Goal: Check status: Check status

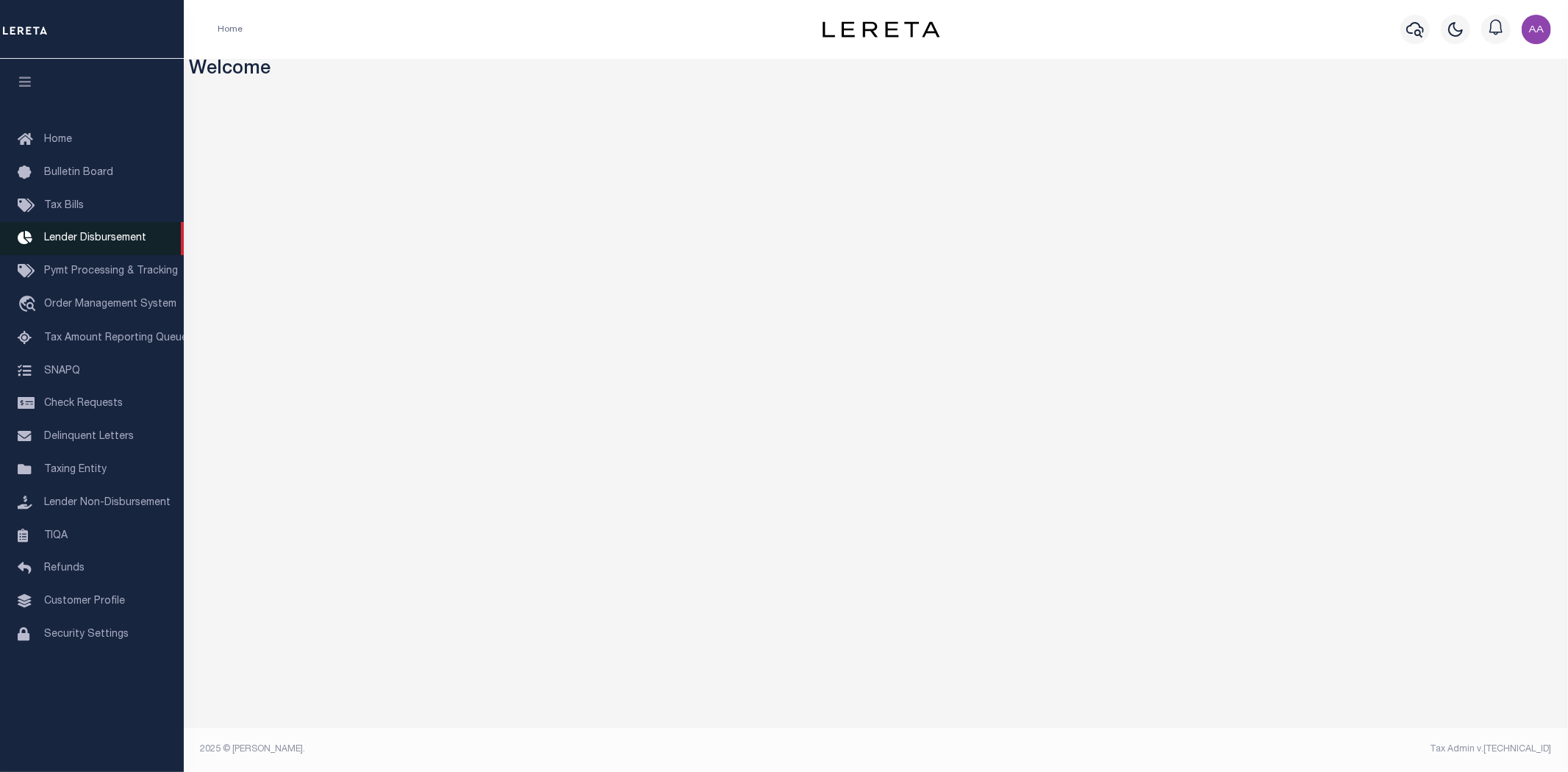
click at [107, 238] on span "Lender Disbursement" at bounding box center [95, 238] width 102 height 10
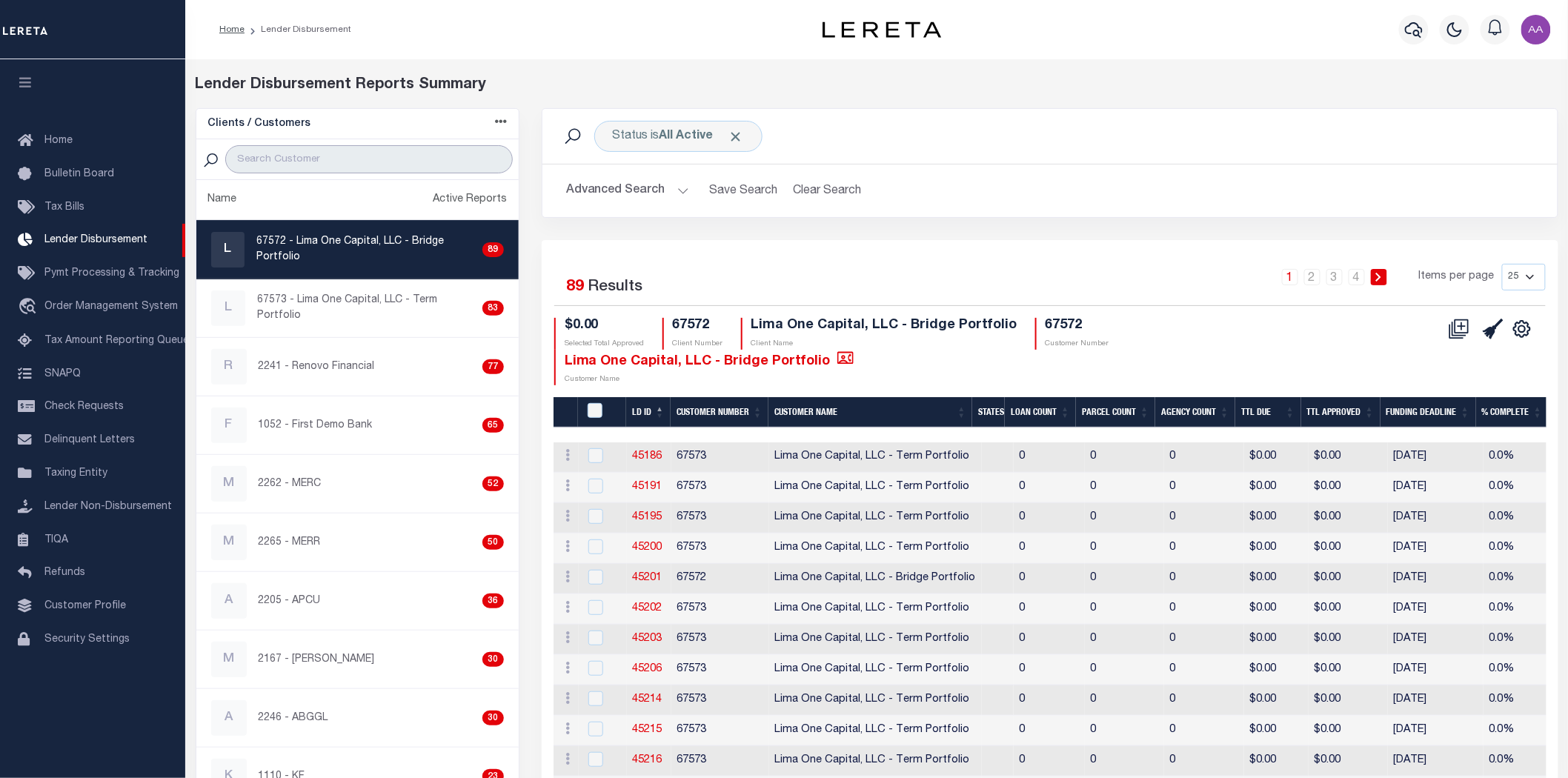
click at [358, 152] on input "search" at bounding box center [368, 159] width 286 height 28
type input "2198"
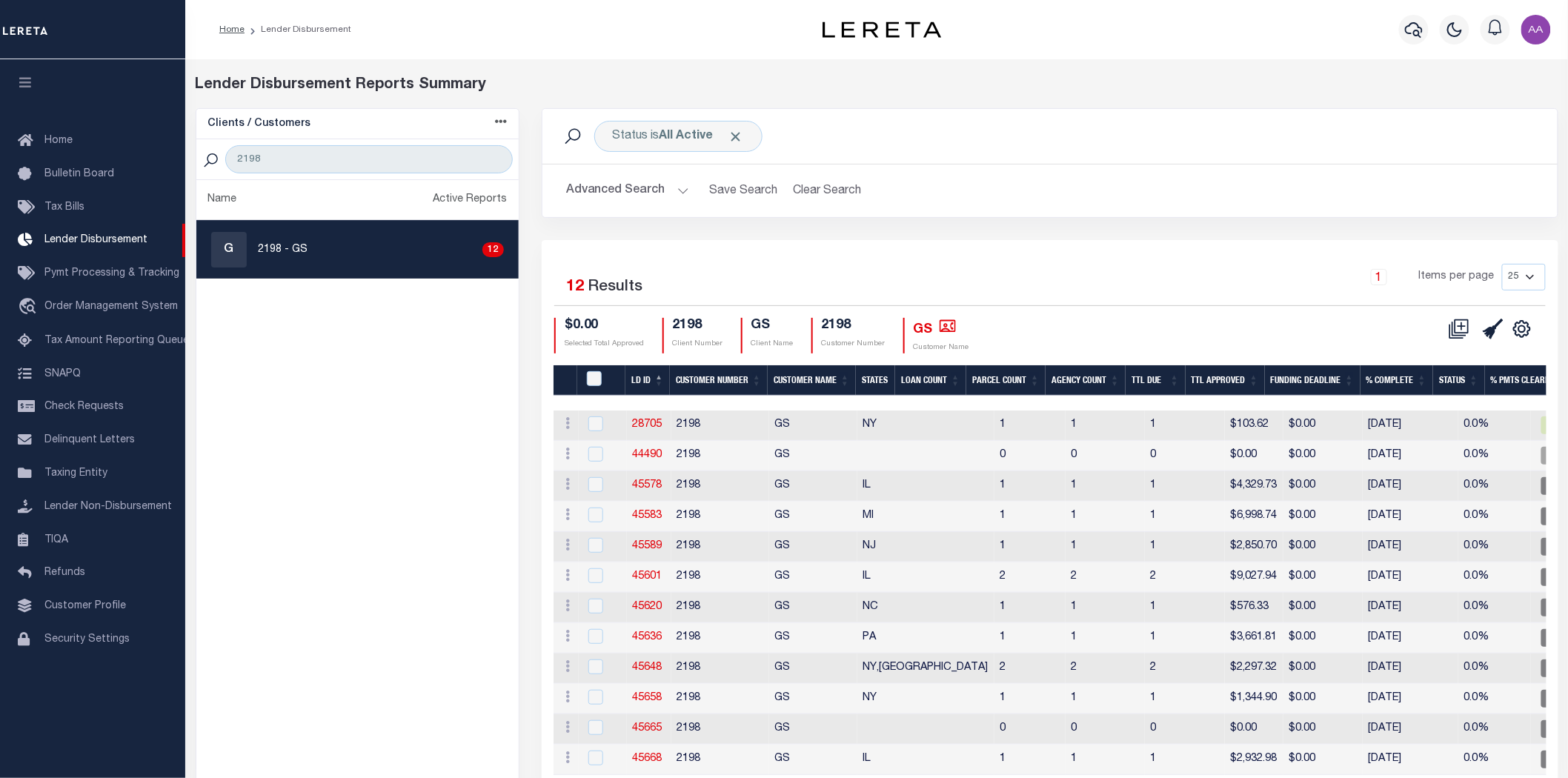
click at [573, 28] on div "Home Lender Disbursement" at bounding box center [488, 29] width 562 height 31
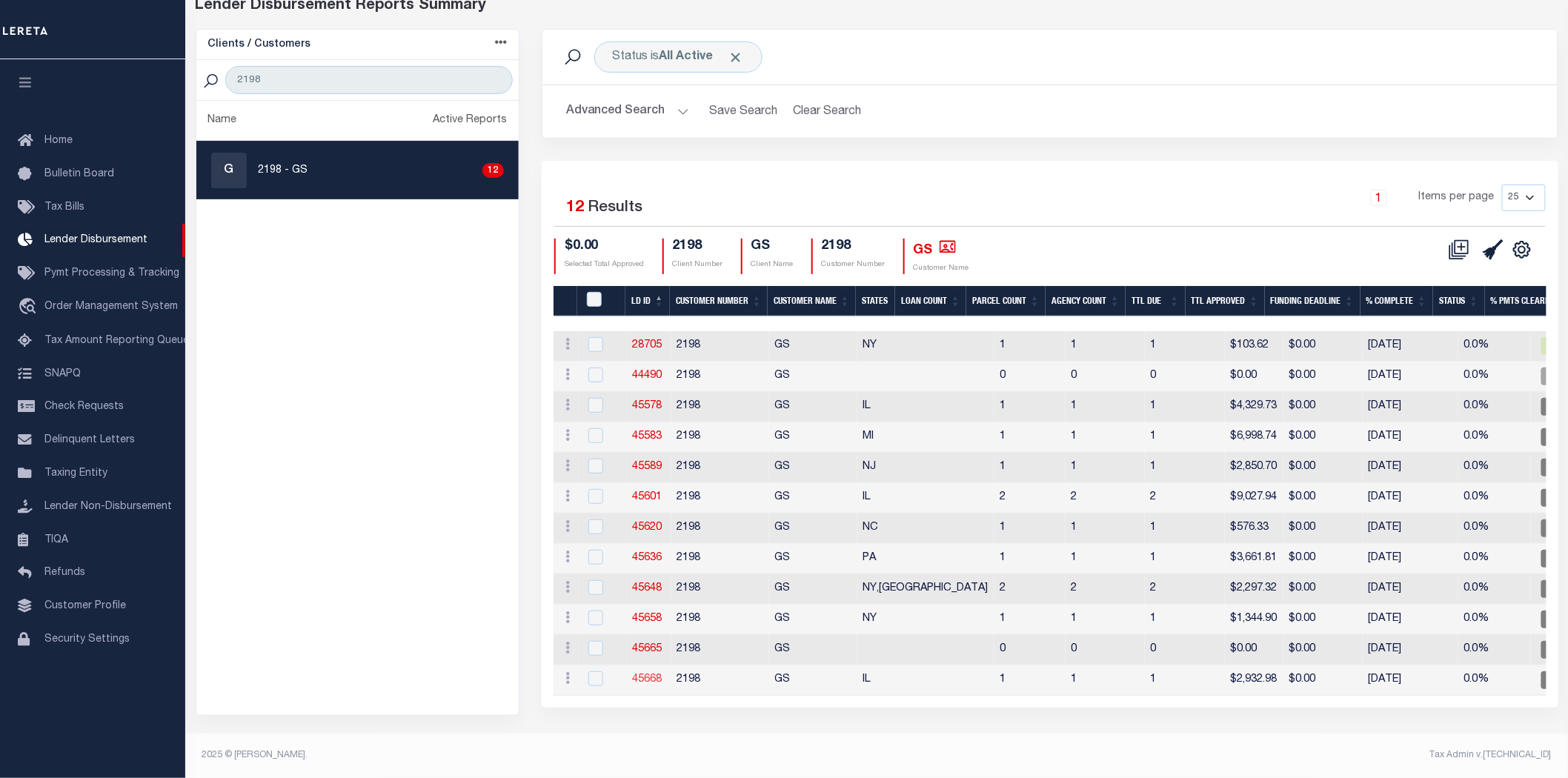
click at [647, 675] on link "45668" at bounding box center [647, 680] width 30 height 10
checkbox input "true"
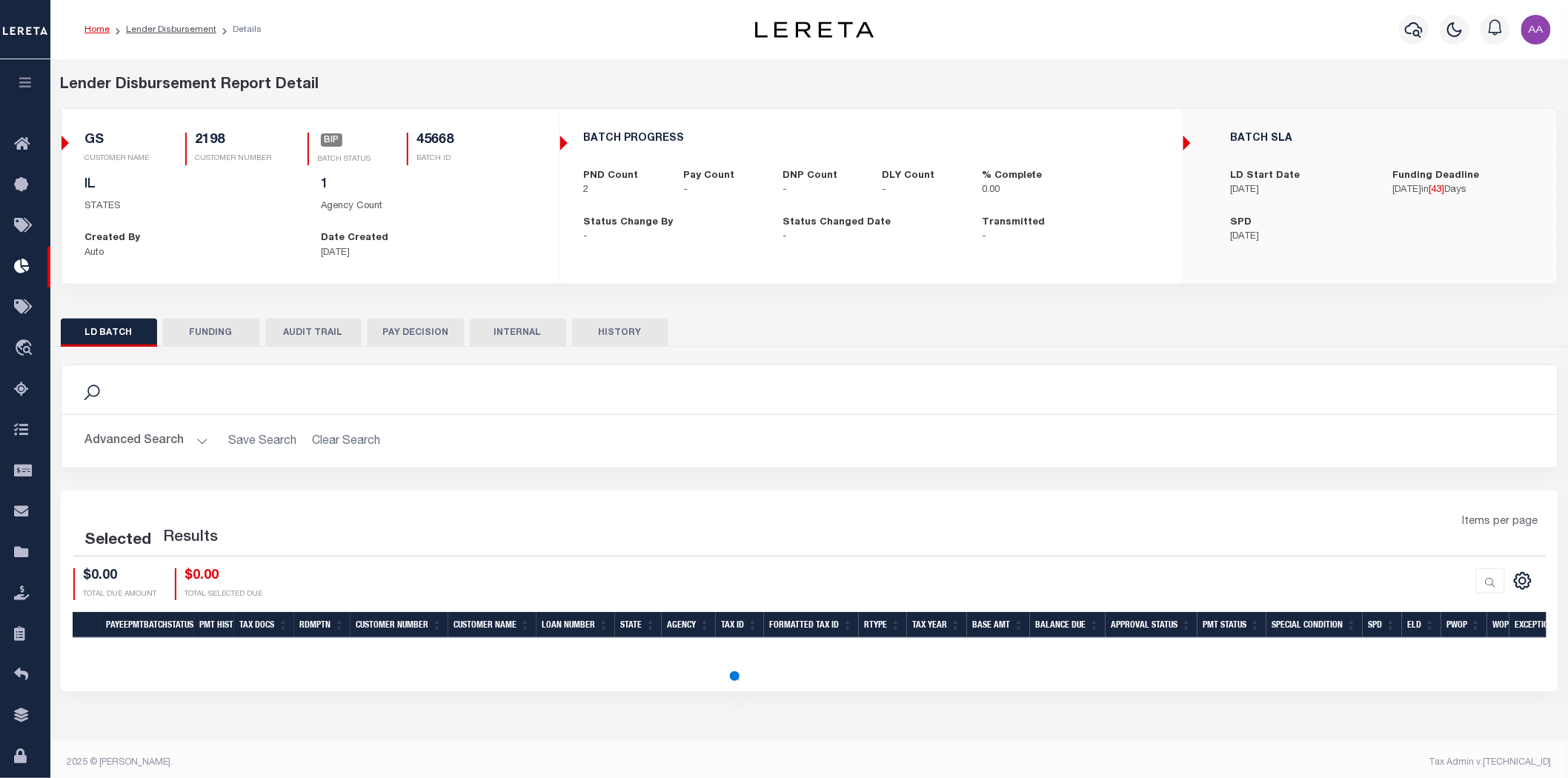
scroll to position [7, 0]
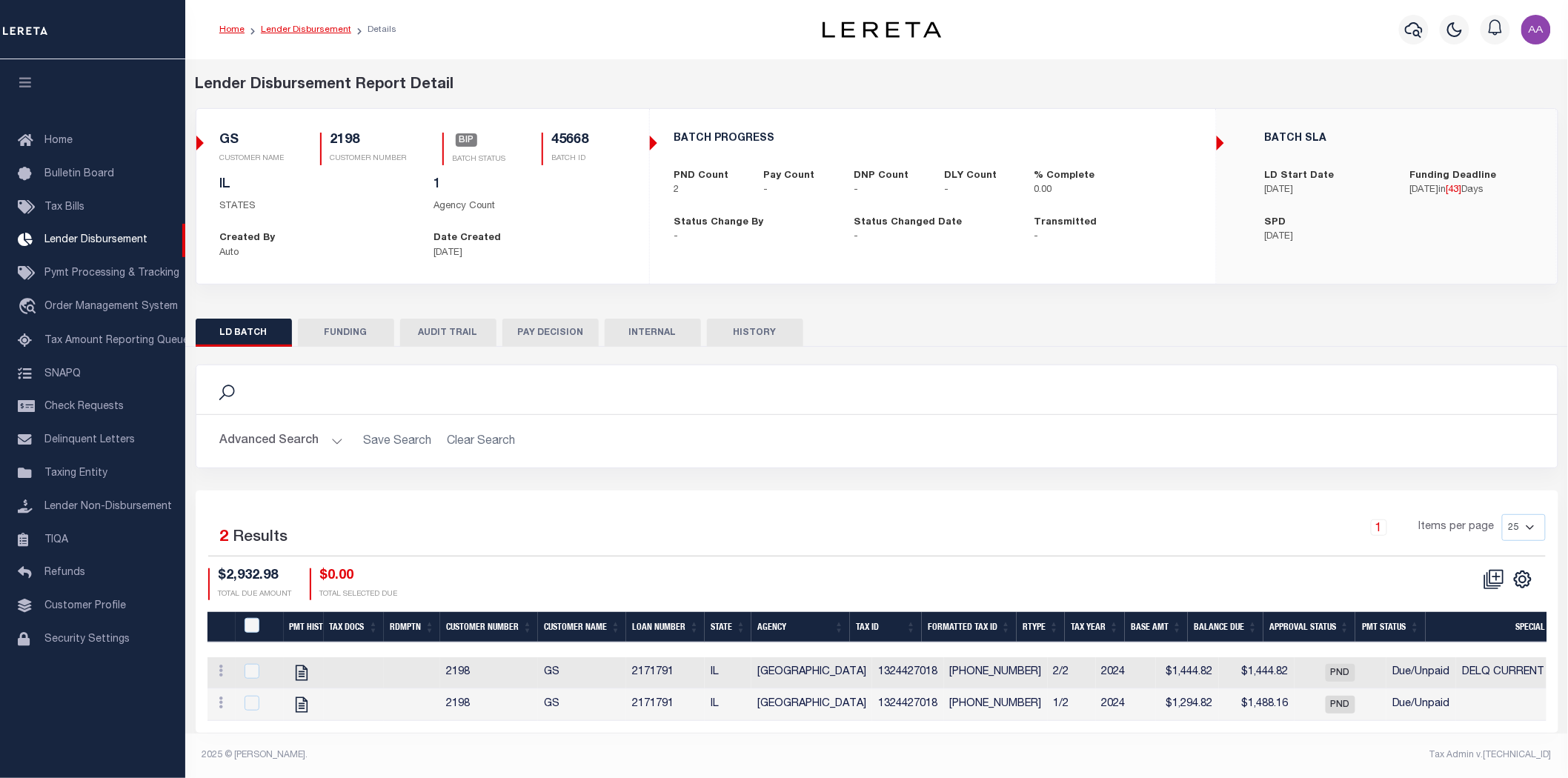
click at [322, 25] on link "Lender Disbursement" at bounding box center [306, 29] width 90 height 9
checkbox input "true"
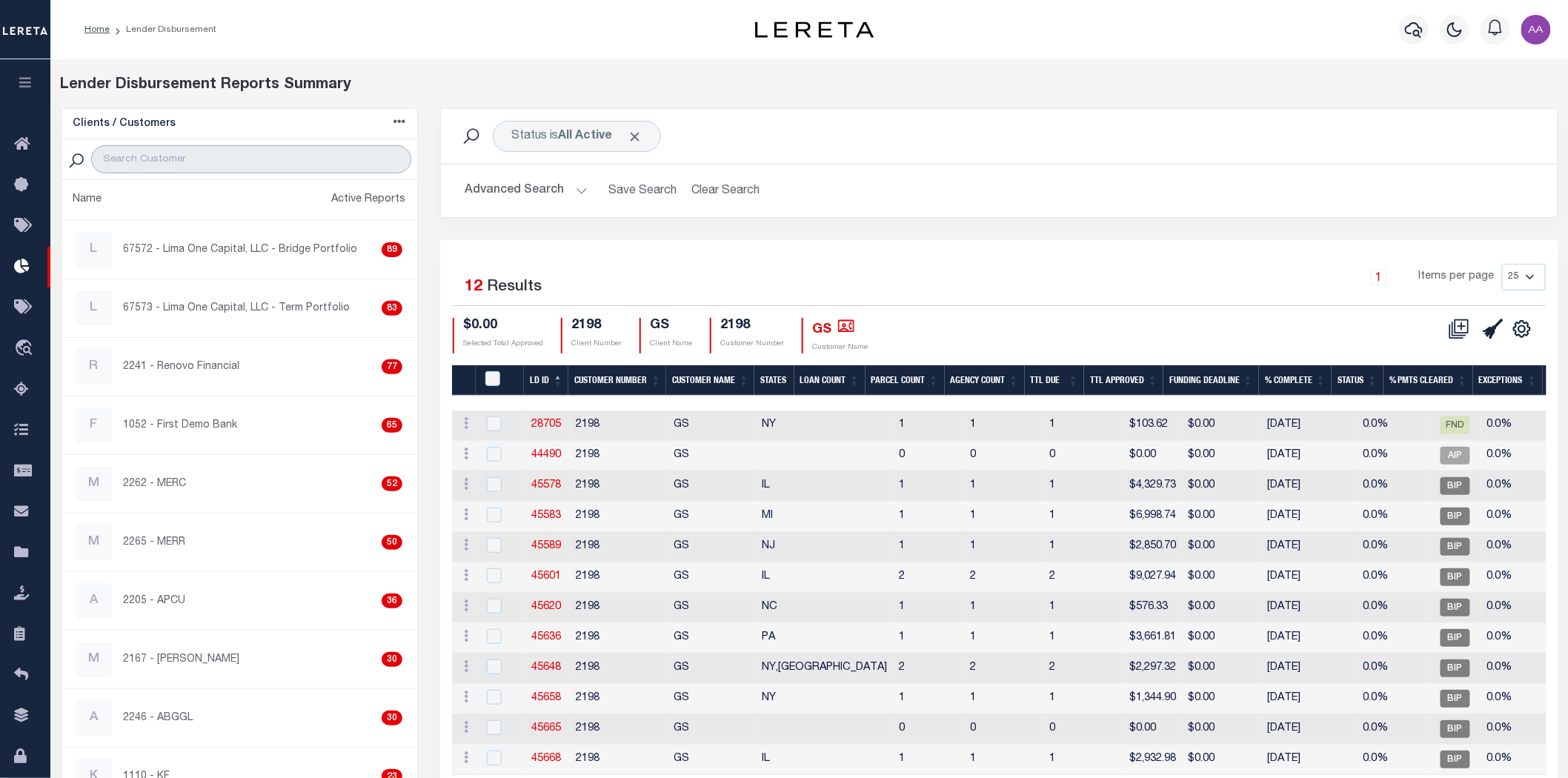
click at [186, 163] on input "search" at bounding box center [252, 159] width 321 height 28
type input "2198"
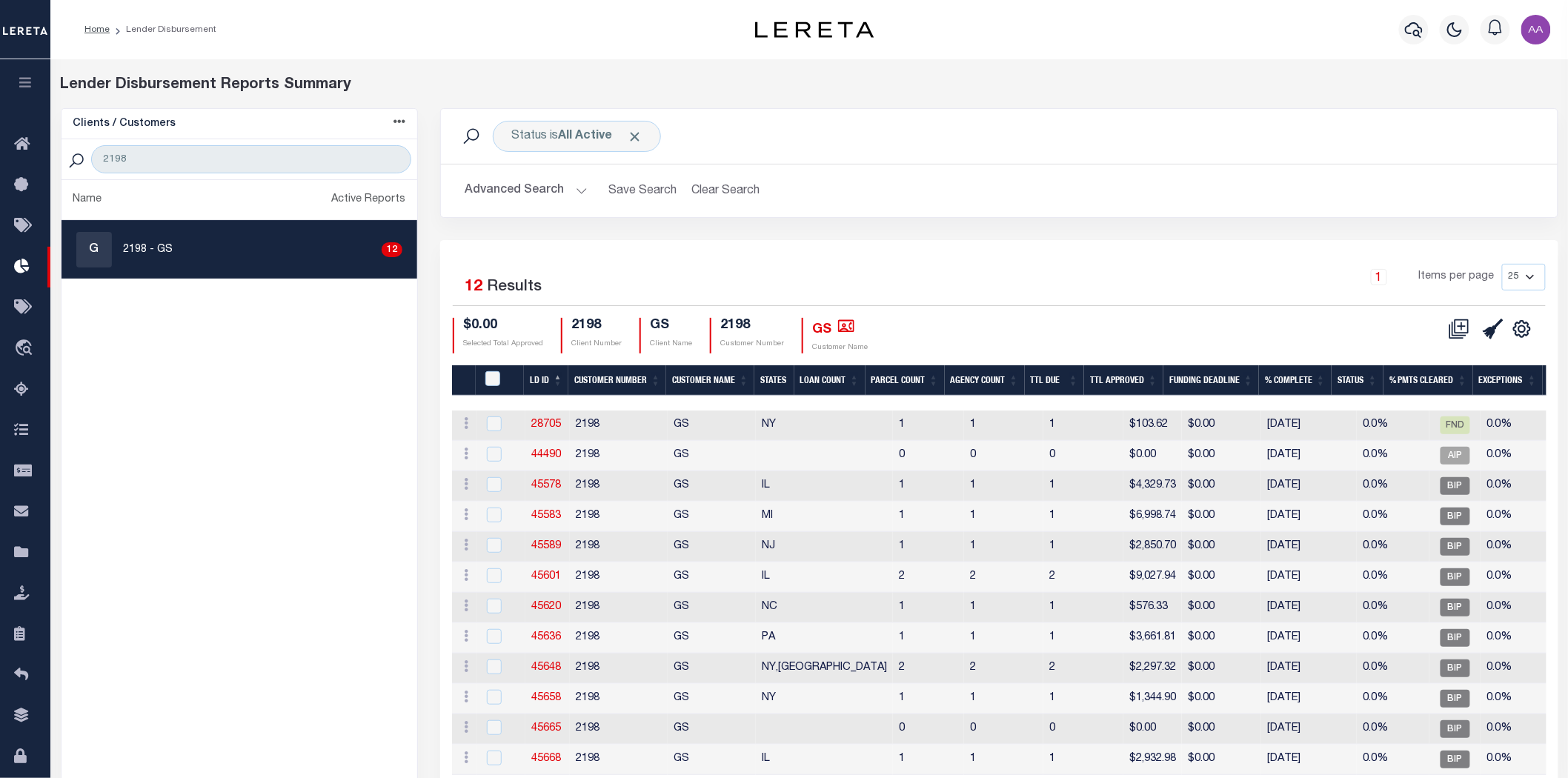
click at [211, 257] on div "G 2198 - GS 12" at bounding box center [240, 249] width 327 height 36
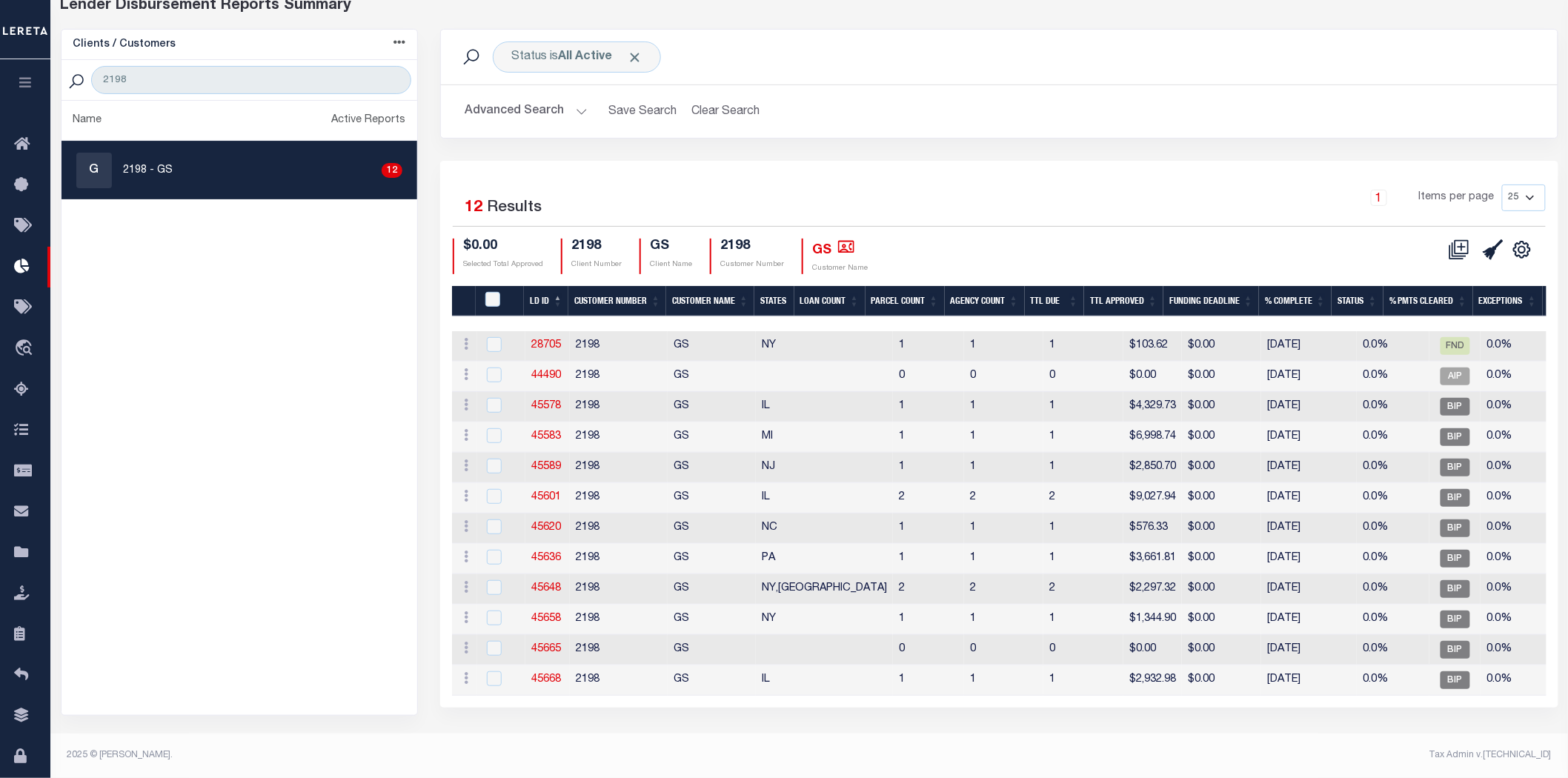
click at [1344, 776] on footer "2025 © [PERSON_NAME]. Tax Admin v.[TECHNICAL_ID]" at bounding box center [809, 755] width 1518 height 44
click at [1205, 168] on div "Selected 12 Results 1 Items per page 25 50 100 200 $0.00 2198 GS" at bounding box center [998, 434] width 1118 height 547
